Goal: Information Seeking & Learning: Learn about a topic

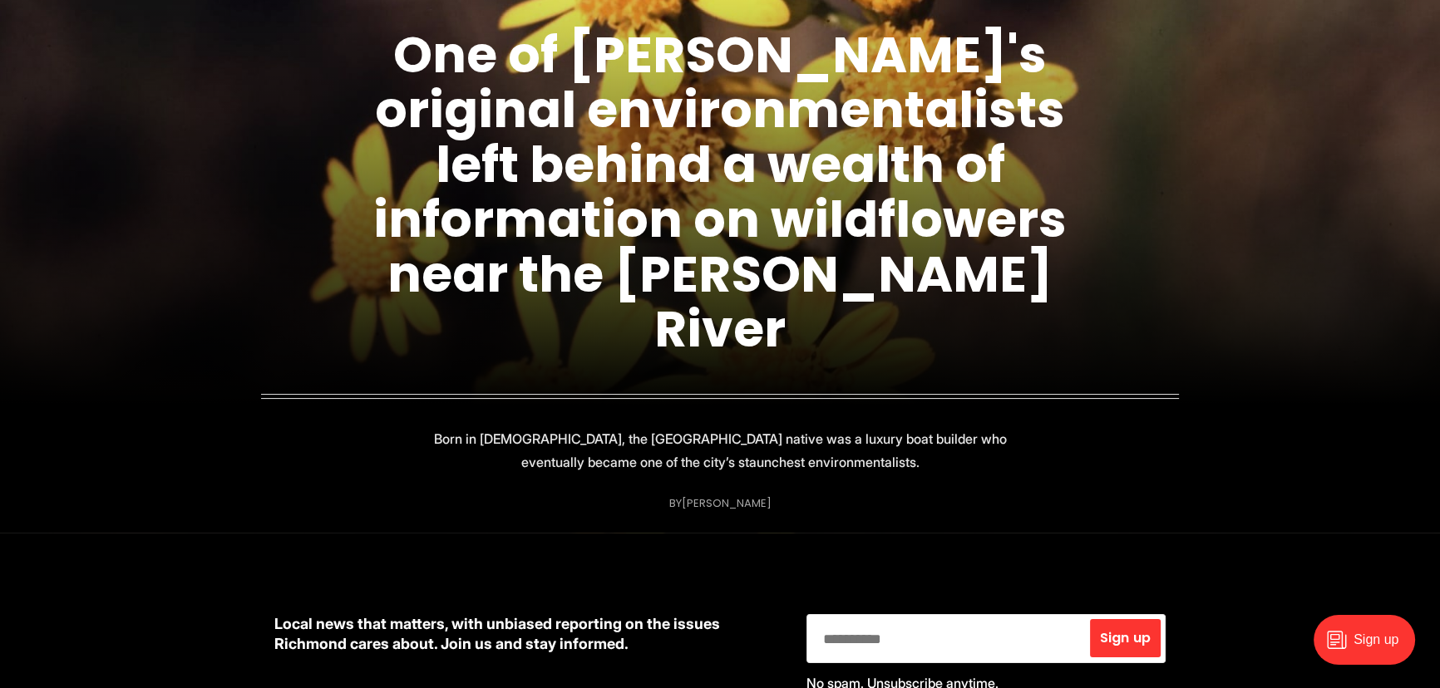
scroll to position [75, 0]
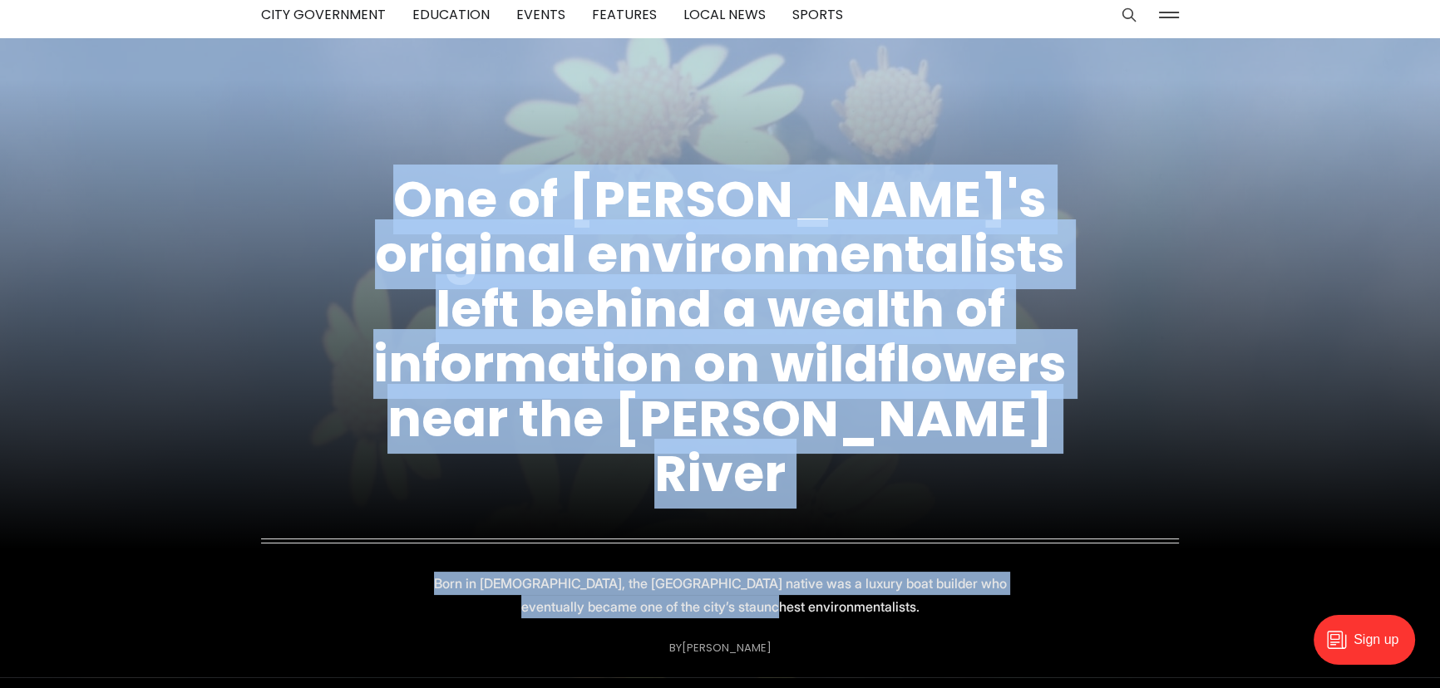
drag, startPoint x: 1010, startPoint y: 644, endPoint x: 566, endPoint y: 121, distance: 686.5
click at [825, 74] on figure "One of [PERSON_NAME]'s original environmentalists left behind a wealth of infor…" at bounding box center [720, 357] width 1440 height 639
click at [344, 149] on figcaption "One of [PERSON_NAME]'s original environmentalists left behind a wealth of infor…" at bounding box center [720, 378] width 1440 height 599
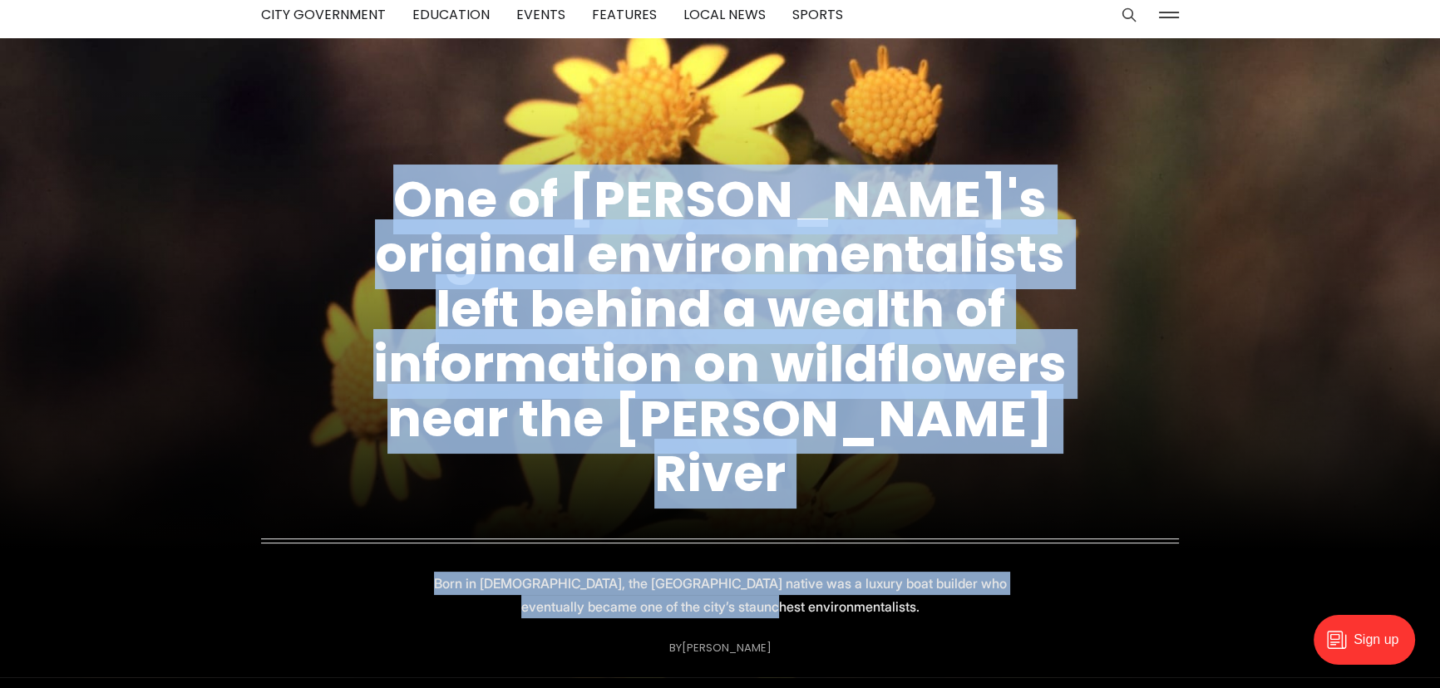
drag, startPoint x: 357, startPoint y: 241, endPoint x: 1093, endPoint y: 663, distance: 849.0
click at [1096, 663] on figcaption "One of [PERSON_NAME]'s original environmentalists left behind a wealth of infor…" at bounding box center [720, 378] width 1440 height 599
click at [1093, 663] on figcaption "One of [PERSON_NAME]'s original environmentalists left behind a wealth of infor…" at bounding box center [720, 378] width 1440 height 599
drag, startPoint x: 671, startPoint y: 398, endPoint x: 157, endPoint y: 116, distance: 585.9
click at [167, 120] on figure "One of [PERSON_NAME]'s original environmentalists left behind a wealth of infor…" at bounding box center [720, 357] width 1440 height 639
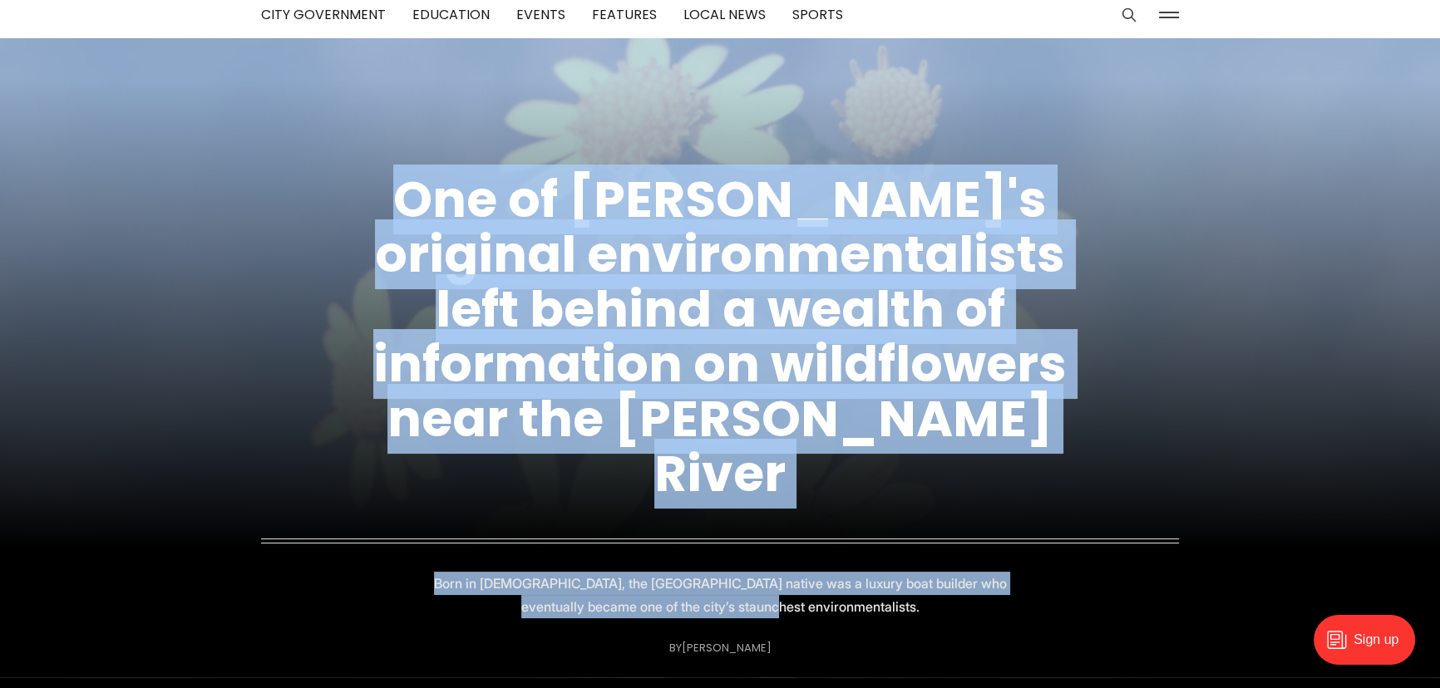
click at [157, 116] on img at bounding box center [720, 357] width 1440 height 639
click at [179, 157] on figcaption "One of [PERSON_NAME]'s original environmentalists left behind a wealth of infor…" at bounding box center [720, 378] width 1440 height 599
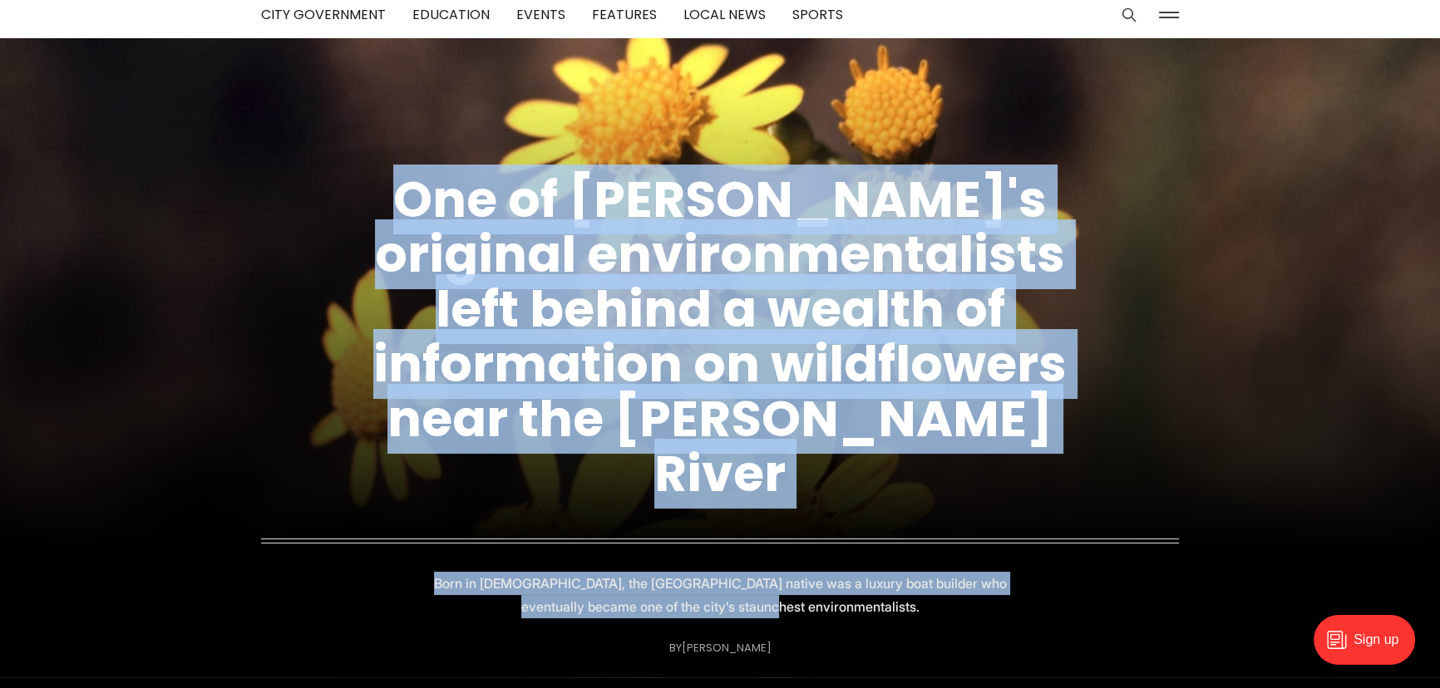
drag, startPoint x: 181, startPoint y: 162, endPoint x: 1042, endPoint y: 663, distance: 995.3
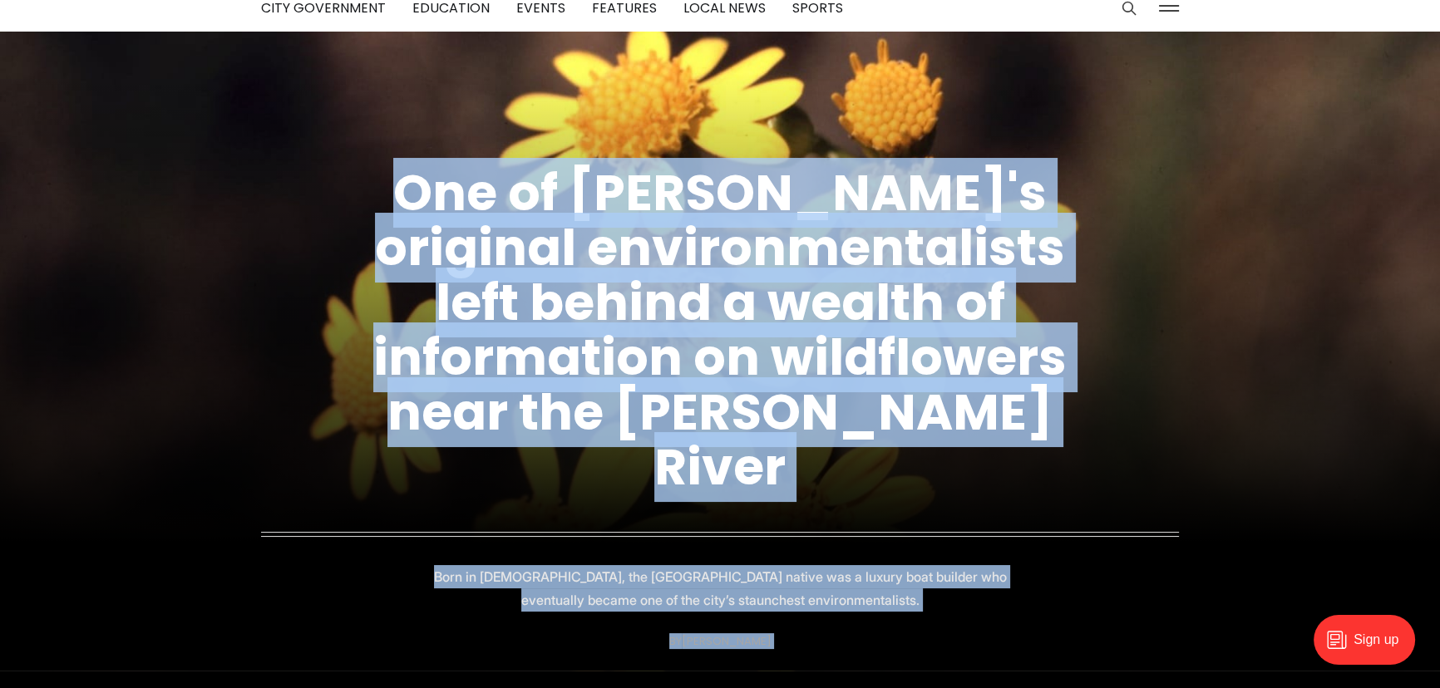
click at [1050, 638] on figcaption "One of [PERSON_NAME]'s original environmentalists left behind a wealth of infor…" at bounding box center [720, 371] width 1440 height 599
click at [1045, 639] on figcaption "One of [PERSON_NAME]'s original environmentalists left behind a wealth of infor…" at bounding box center [720, 371] width 1440 height 599
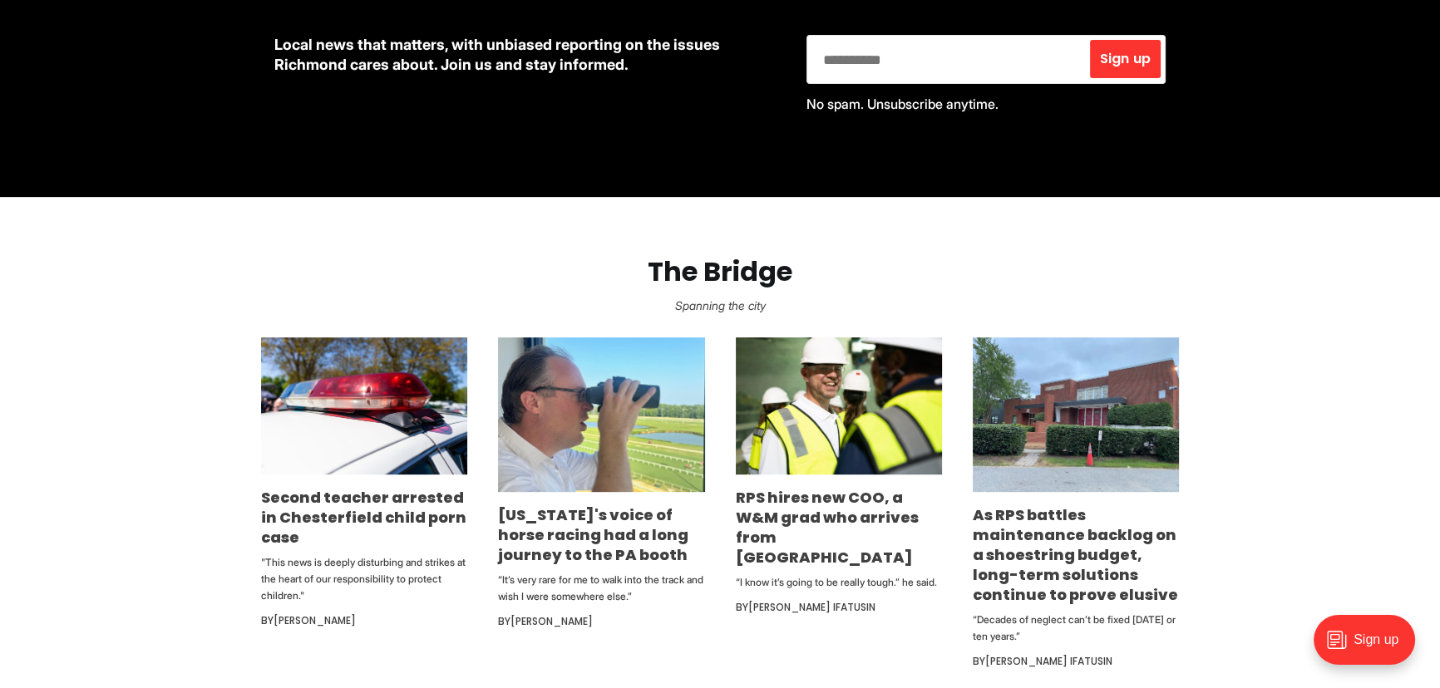
scroll to position [913, 0]
